Goal: Transaction & Acquisition: Register for event/course

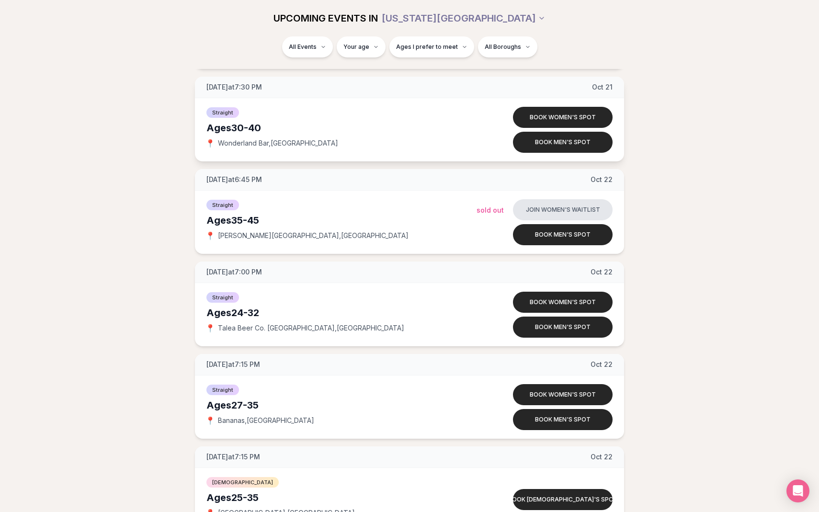
scroll to position [4092, 0]
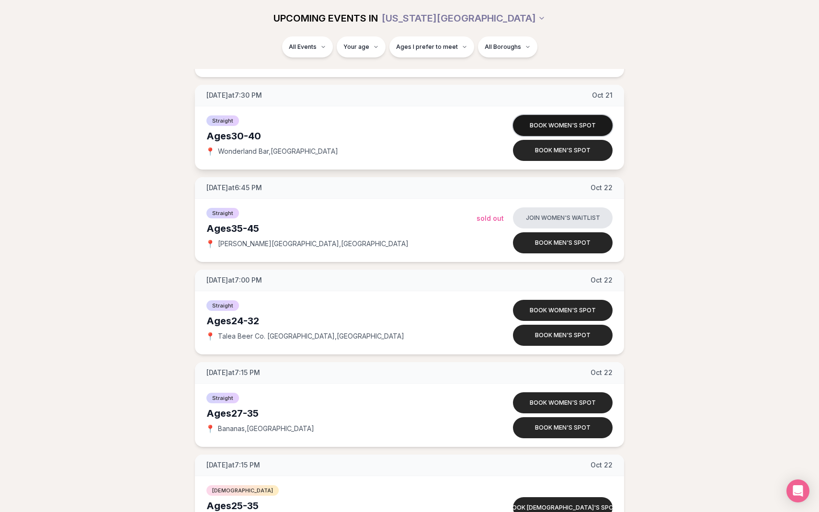
click at [546, 117] on button "Book women's spot" at bounding box center [563, 125] width 100 height 21
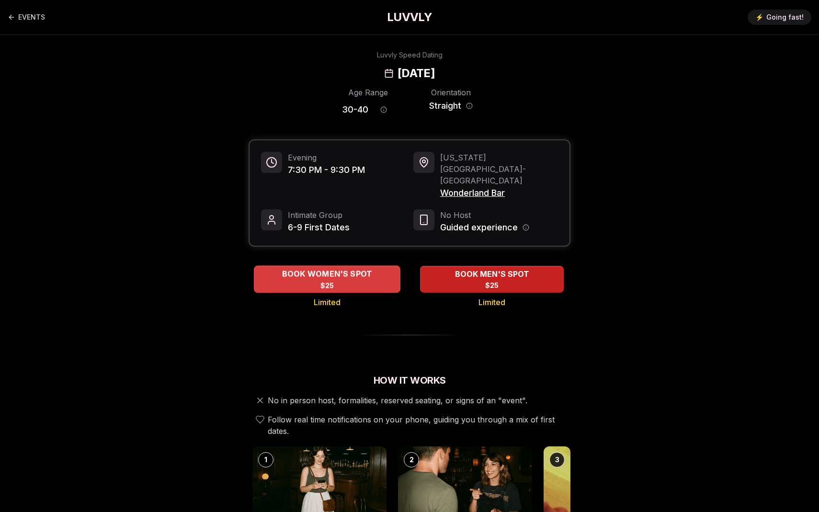
click at [331, 281] on span "$25" at bounding box center [328, 286] width 14 height 10
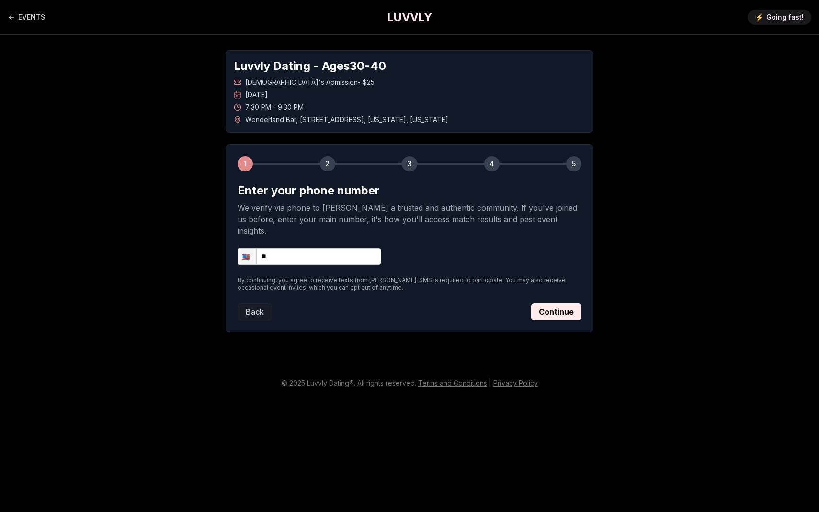
click at [313, 248] on input "**" at bounding box center [310, 256] width 144 height 17
type input "**********"
click at [537, 304] on button "Continue" at bounding box center [556, 311] width 50 height 17
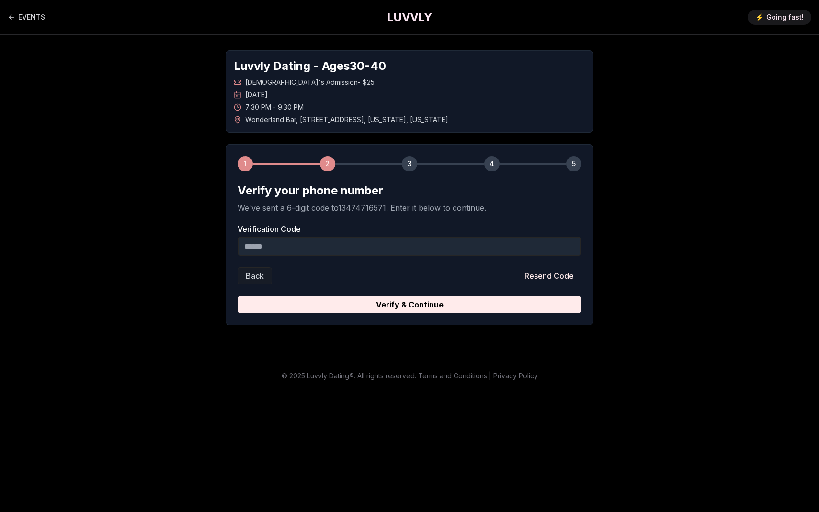
click at [468, 252] on input "Verification Code" at bounding box center [410, 246] width 344 height 19
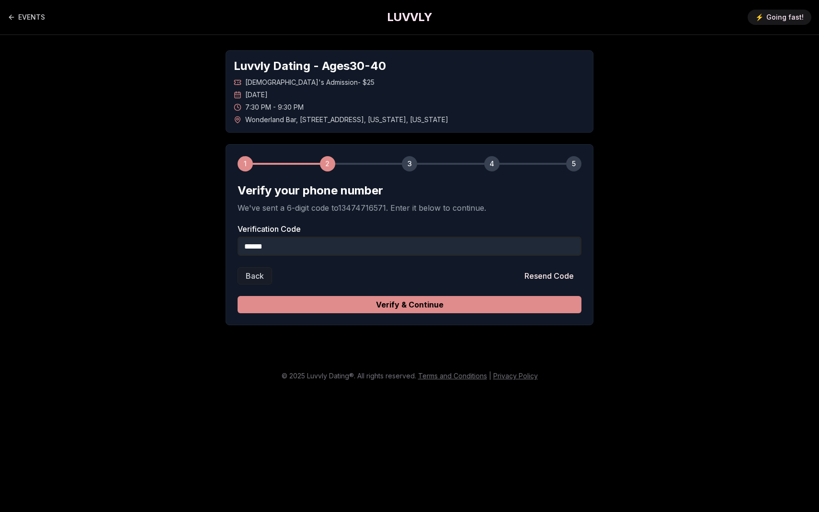
type input "******"
click at [470, 300] on button "Verify & Continue" at bounding box center [410, 304] width 344 height 17
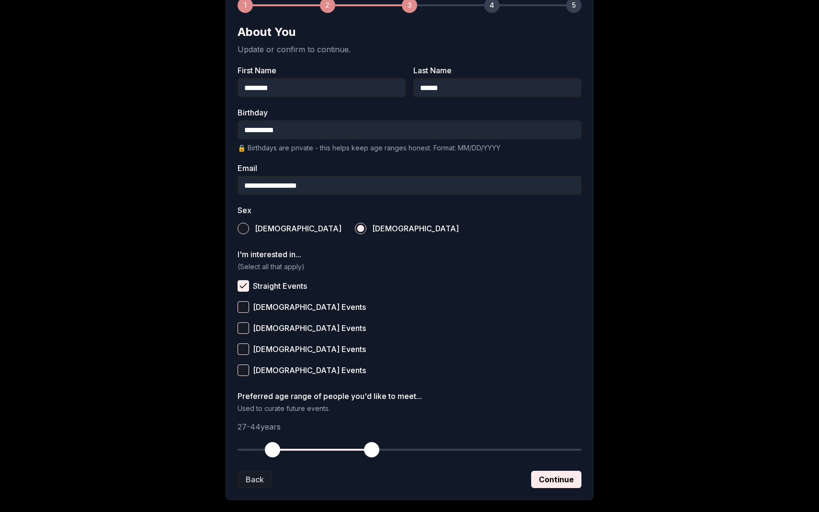
scroll to position [210, 0]
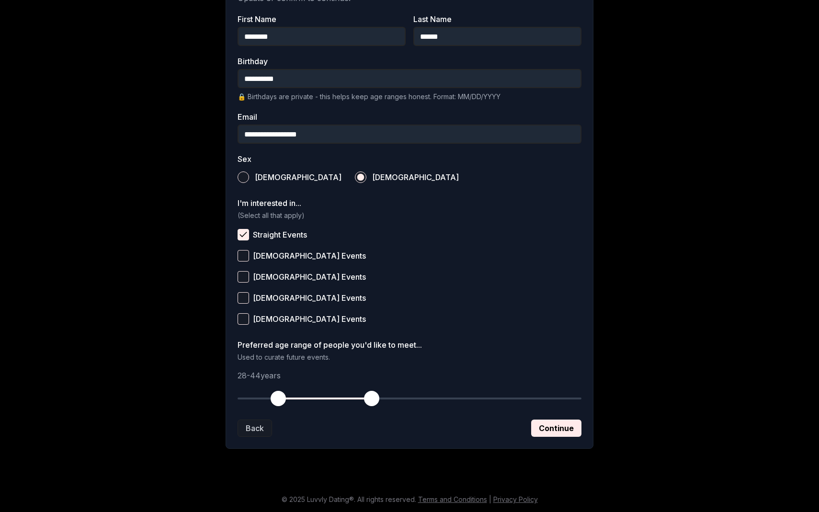
drag, startPoint x: 271, startPoint y: 395, endPoint x: 279, endPoint y: 397, distance: 8.8
click at [279, 397] on span "button" at bounding box center [278, 398] width 15 height 15
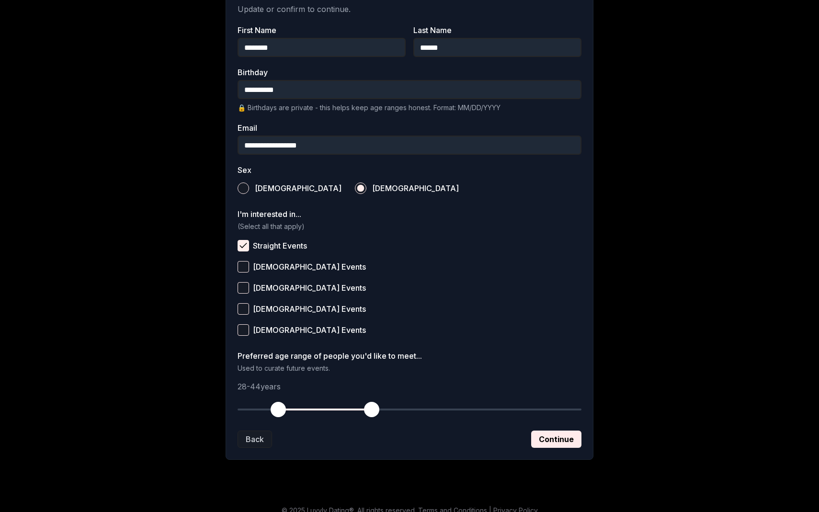
scroll to position [199, 0]
drag, startPoint x: 279, startPoint y: 411, endPoint x: 284, endPoint y: 412, distance: 5.5
click at [284, 412] on span "button" at bounding box center [284, 409] width 15 height 15
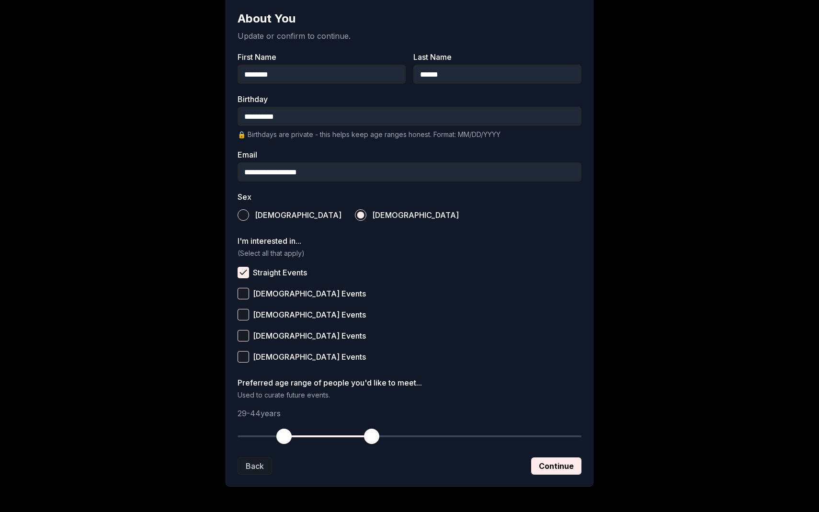
scroll to position [210, 0]
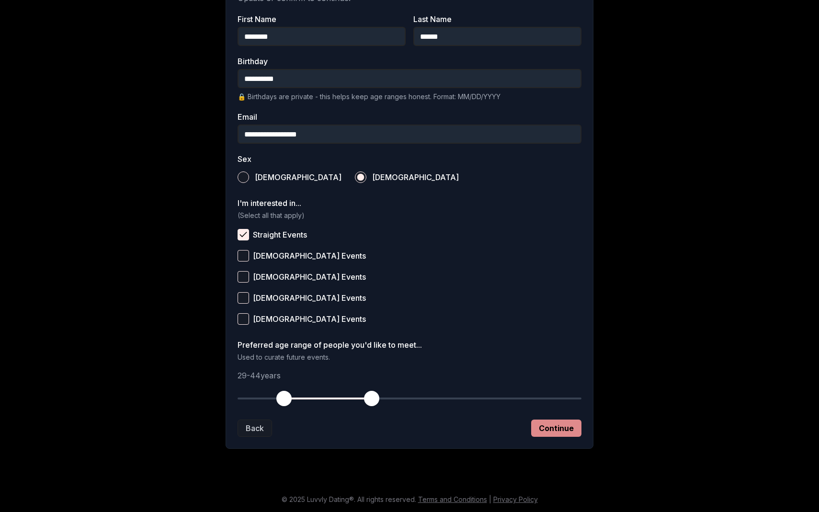
click at [567, 436] on button "Continue" at bounding box center [556, 428] width 50 height 17
click at [561, 428] on div "Back Saving..." at bounding box center [410, 428] width 344 height 17
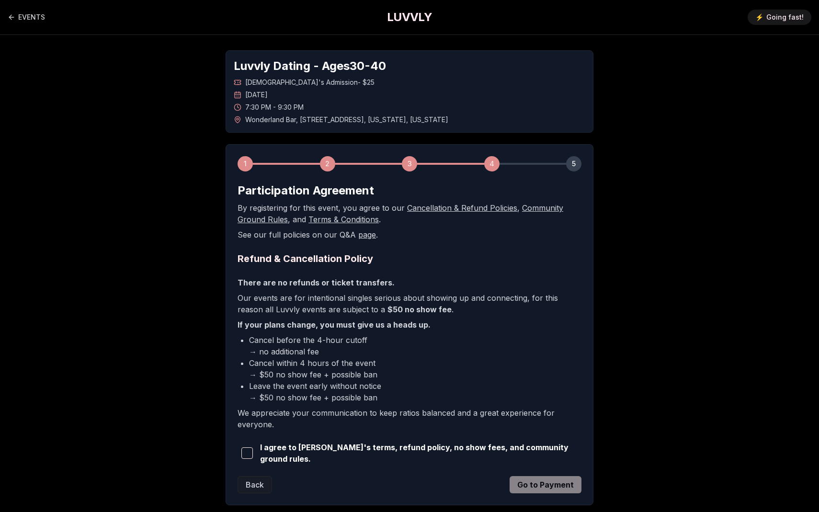
scroll to position [55, 0]
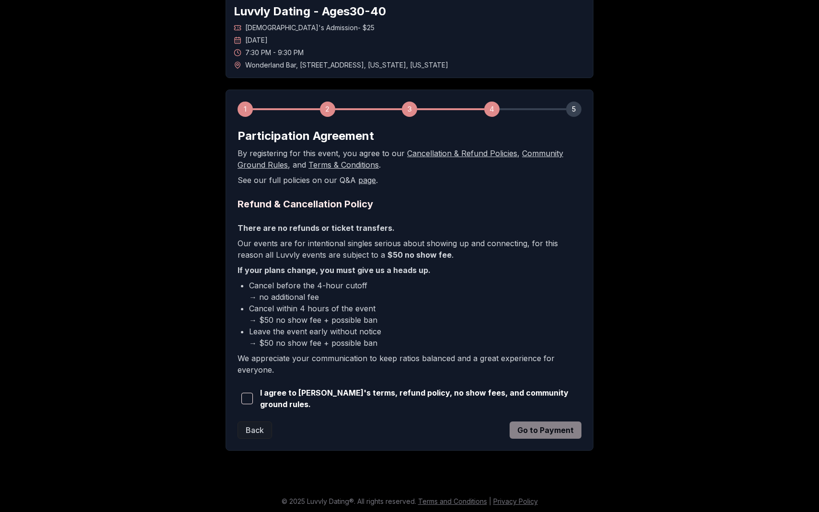
click at [250, 404] on button "button" at bounding box center [247, 398] width 19 height 21
click at [536, 426] on button "Go to Payment" at bounding box center [546, 430] width 72 height 17
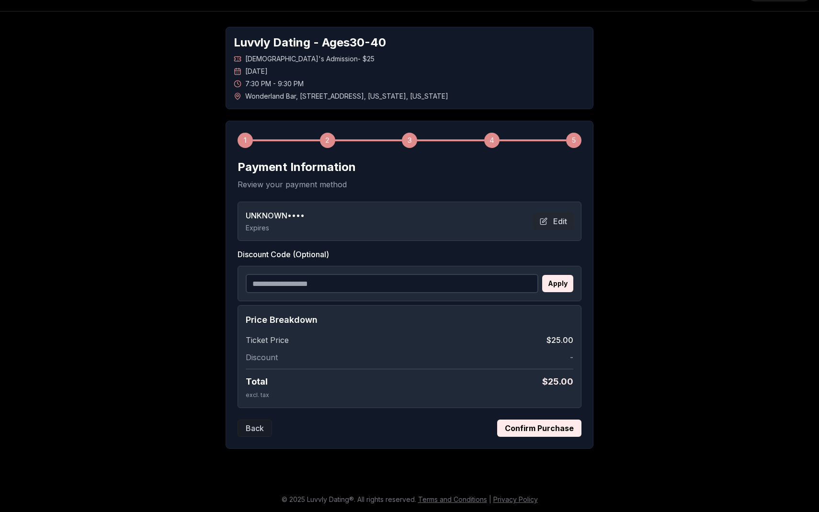
click at [544, 424] on button "Confirm Purchase" at bounding box center [539, 428] width 84 height 17
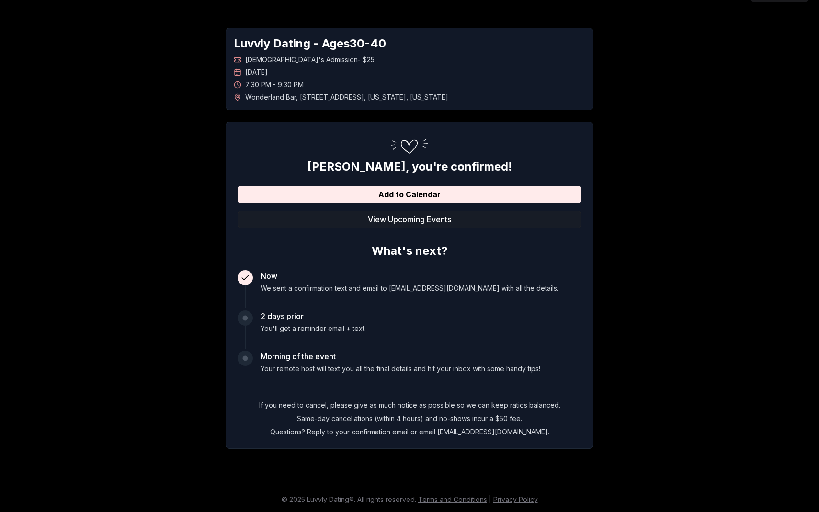
scroll to position [0, 0]
